Goal: Task Accomplishment & Management: Use online tool/utility

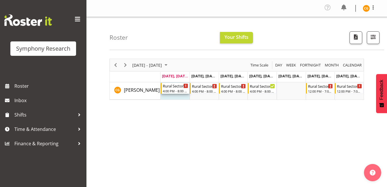
click at [180, 87] on div "Rural Sector Arvo/Evenings" at bounding box center [175, 86] width 25 height 6
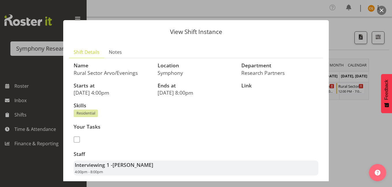
click at [74, 141] on span at bounding box center [77, 140] width 6 height 6
click at [341, 121] on div at bounding box center [196, 93] width 392 height 187
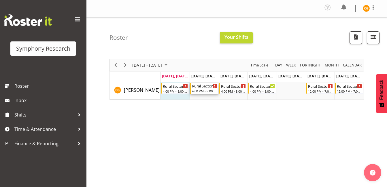
click at [202, 90] on div "4:00 PM - 8:00 PM" at bounding box center [204, 91] width 25 height 5
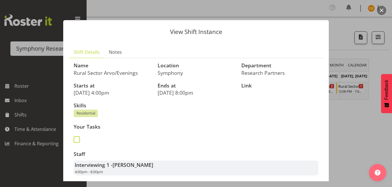
click at [81, 140] on label at bounding box center [79, 140] width 10 height 6
click at [77, 140] on input "checkbox" at bounding box center [76, 140] width 4 height 4
checkbox input "true"
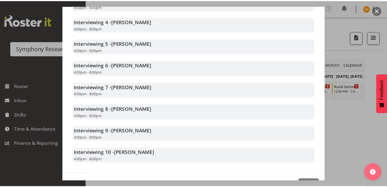
scroll to position [229, 0]
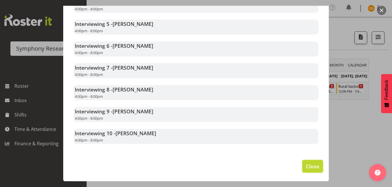
click at [306, 170] on span "Close" at bounding box center [312, 166] width 13 height 7
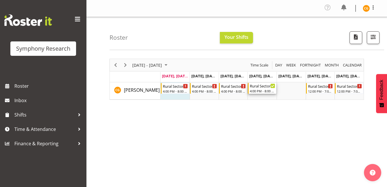
click at [267, 88] on div "Rural Sector Arvo/Evenings" at bounding box center [262, 86] width 25 height 6
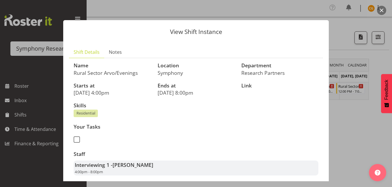
click at [382, 11] on button "button" at bounding box center [381, 10] width 9 height 9
